Goal: Task Accomplishment & Management: Use online tool/utility

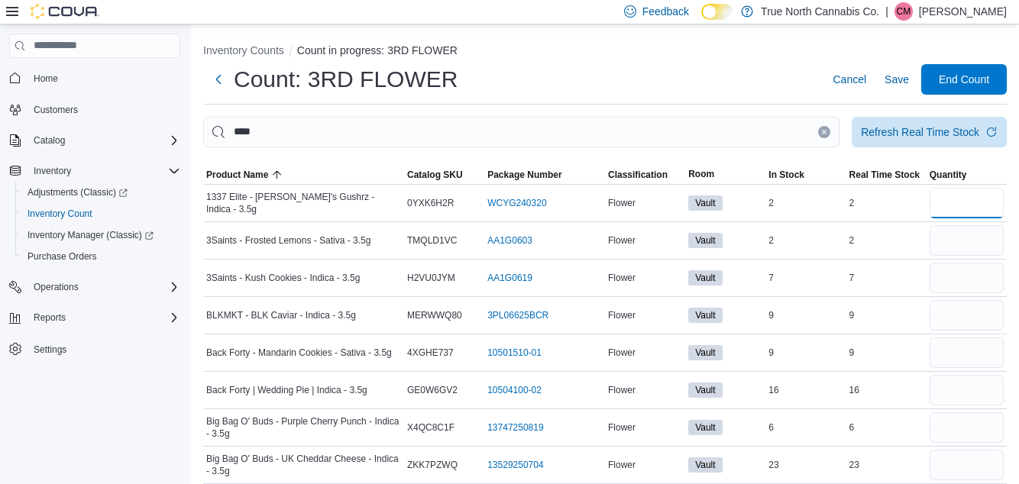
click at [991, 205] on input "number" at bounding box center [967, 203] width 74 height 31
type input "*"
click at [981, 247] on input "number" at bounding box center [967, 240] width 74 height 31
type input "*"
click at [981, 283] on input "number" at bounding box center [967, 278] width 74 height 31
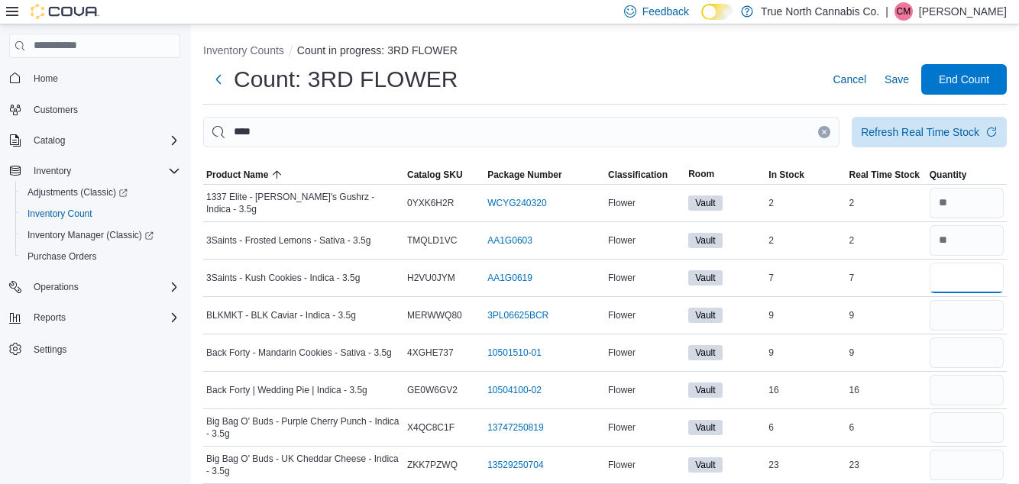
type input "*"
click at [986, 320] on input "number" at bounding box center [967, 315] width 74 height 31
type input "*"
click at [985, 358] on input "number" at bounding box center [967, 353] width 74 height 31
type input "*"
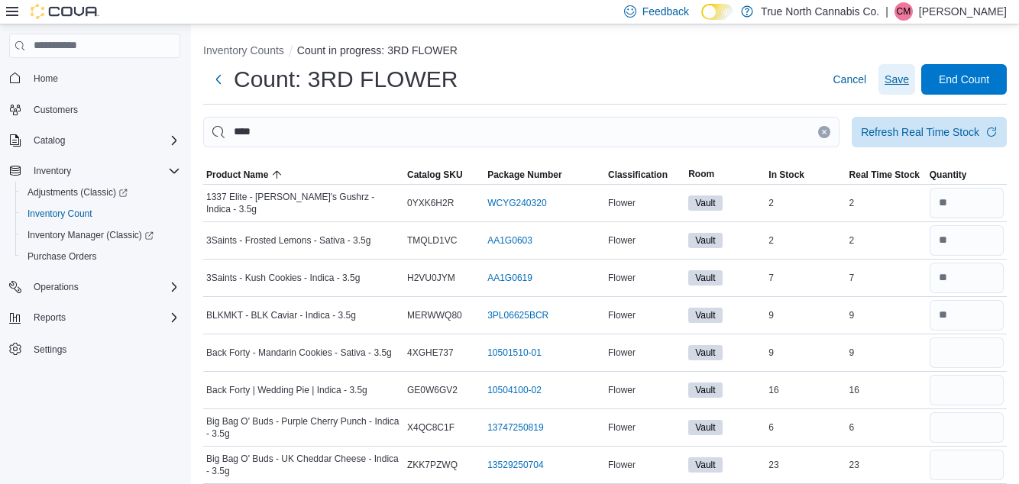
click at [894, 87] on span "Save" at bounding box center [897, 79] width 24 height 15
